Goal: Find contact information: Find contact information

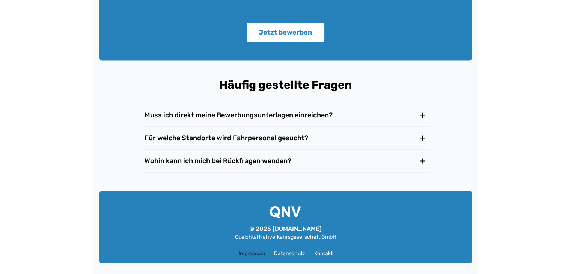
click at [248, 251] on link "Impressum" at bounding box center [251, 253] width 27 height 8
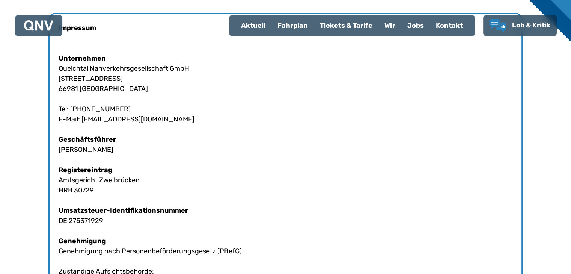
scroll to position [250, 0]
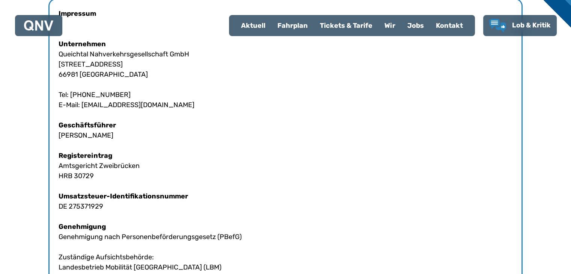
drag, startPoint x: 58, startPoint y: 63, endPoint x: 134, endPoint y: 79, distance: 77.4
click at [134, 79] on div "Impressum Unternehmen Queichtal Nahverkehrsgesellschaft GmbH Industriestraße 12…" at bounding box center [285, 195] width 474 height 395
copy div "Industriestraße 12 66981 Münchweiler"
click at [178, 77] on div "Impressum Unternehmen Queichtal Nahverkehrsgesellschaft GmbH Industriestraße 12…" at bounding box center [285, 195] width 474 height 395
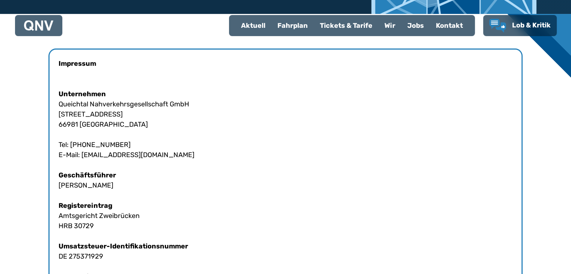
drag, startPoint x: 59, startPoint y: 104, endPoint x: 120, endPoint y: 122, distance: 63.2
click at [120, 122] on div "Impressum Unternehmen Queichtal Nahverkehrsgesellschaft GmbH Industriestraße 12…" at bounding box center [285, 245] width 474 height 395
copy div "Queichtal Nahverkehrsgesellschaft GmbH Industriestraße 12 66981 Münchweiler"
